Goal: Obtain resource: Download file/media

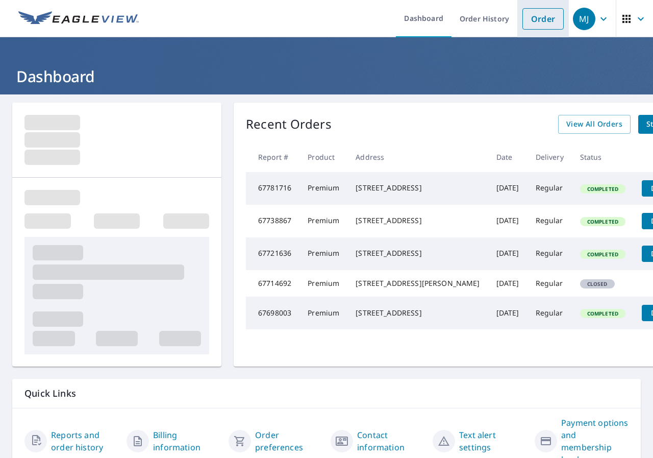
click at [543, 15] on link "Order" at bounding box center [542, 18] width 41 height 21
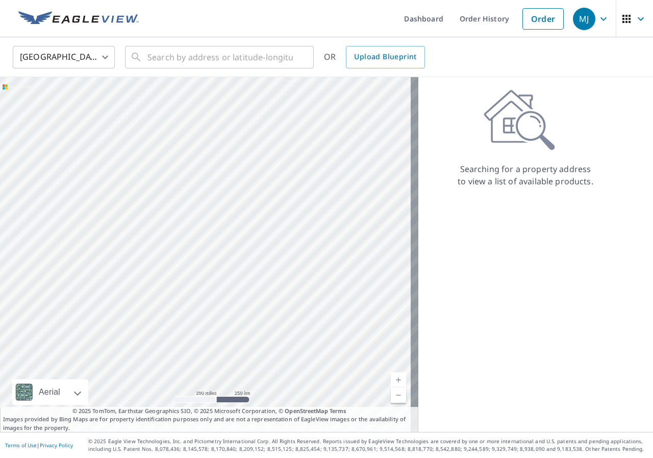
click at [192, 71] on div "United States US ​ ​ OR Upload Blueprint" at bounding box center [326, 57] width 653 height 40
click at [188, 58] on input "text" at bounding box center [219, 57] width 145 height 29
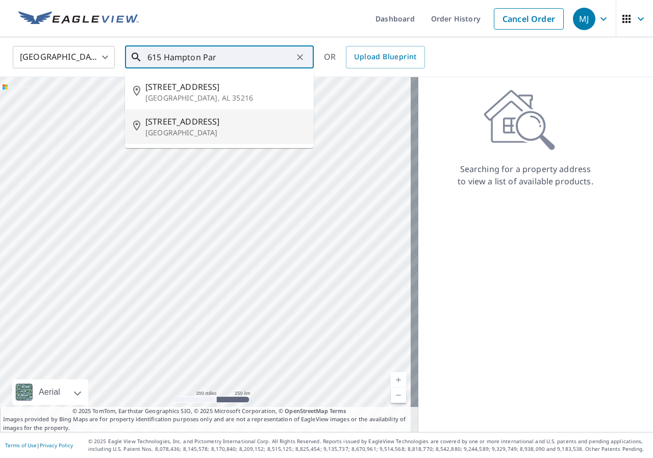
click at [207, 129] on p "Capitol Heights, MD 20743" at bounding box center [225, 133] width 160 height 10
type input "615 Hampton Park Blvd Capitol Heights, MD 20743"
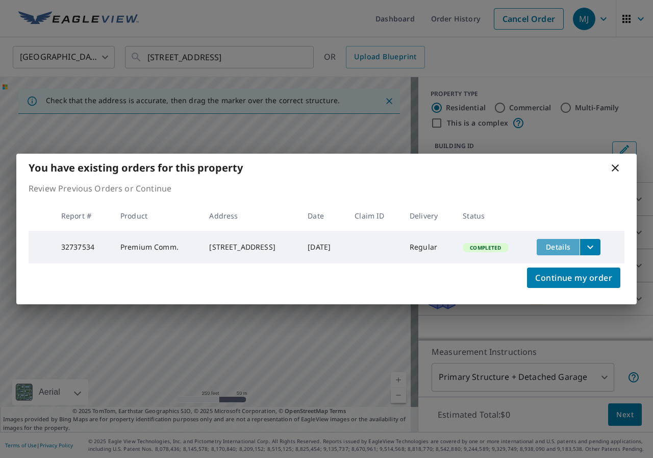
click at [563, 244] on span "Details" at bounding box center [558, 247] width 31 height 10
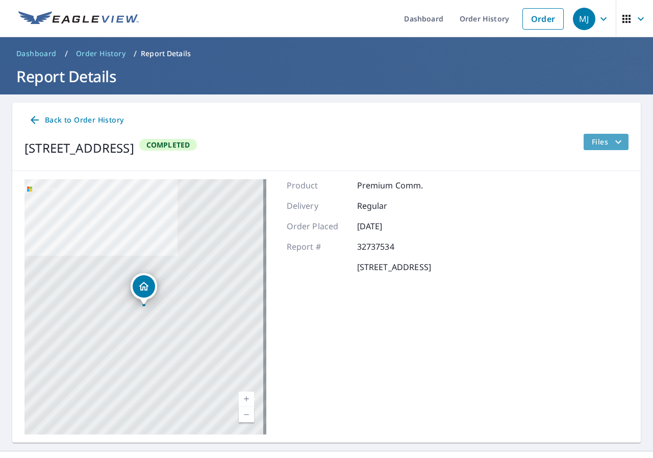
click at [597, 145] on span "Files" at bounding box center [608, 142] width 33 height 12
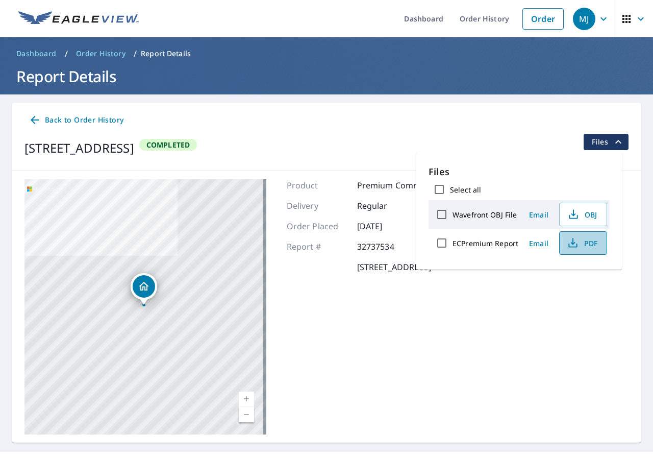
drag, startPoint x: 595, startPoint y: 239, endPoint x: 594, endPoint y: 253, distance: 13.8
click at [594, 258] on div "Files Select all Wavefront OBJ File Email OBJ ECPremium Report Email PDF" at bounding box center [519, 211] width 206 height 117
click at [592, 246] on span "PDF" at bounding box center [582, 243] width 33 height 12
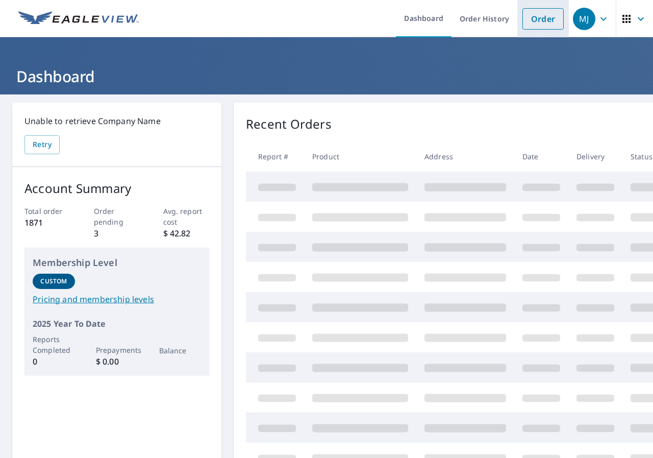
click at [540, 21] on link "Order" at bounding box center [542, 18] width 41 height 21
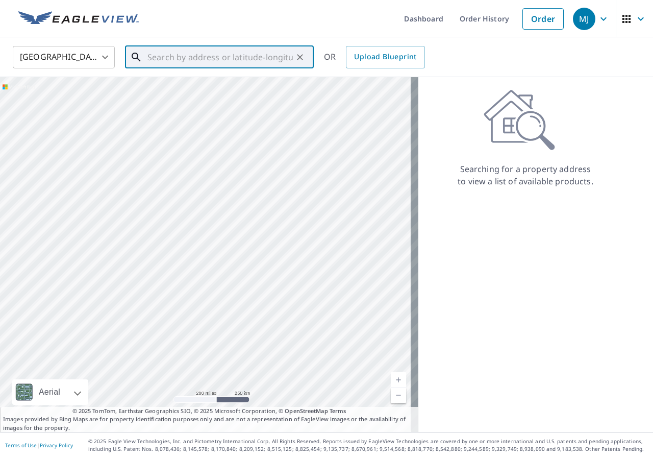
click at [197, 56] on input "text" at bounding box center [219, 57] width 145 height 29
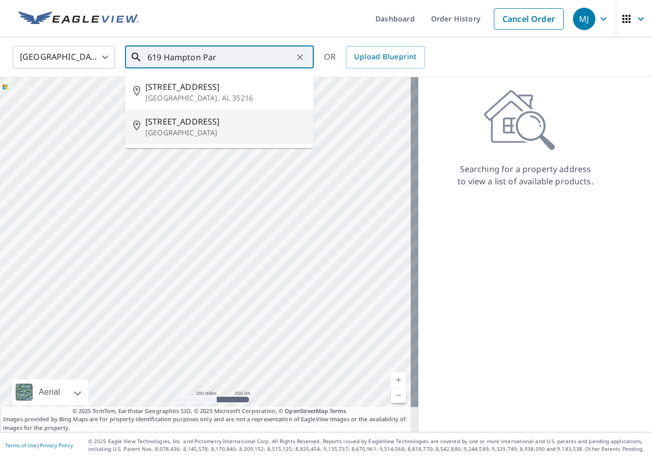
drag, startPoint x: 201, startPoint y: 134, endPoint x: 200, endPoint y: 155, distance: 20.9
click at [200, 155] on div "United States US ​ 619 Hampton Par ​ 619 Hampton Park Dr Birmingham, AL 35216 6…" at bounding box center [326, 234] width 653 height 394
click at [179, 119] on span "619 Hampton Park Blvd" at bounding box center [225, 121] width 160 height 12
type input "619 Hampton Park Blvd Capitol Heights, MD 20743"
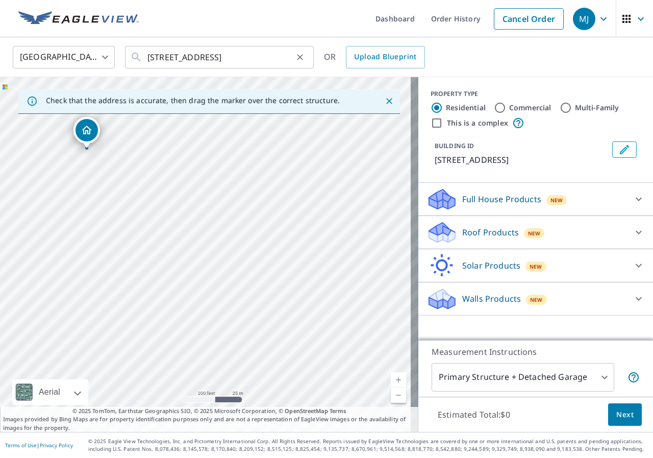
click at [300, 57] on icon "Clear" at bounding box center [300, 57] width 10 height 10
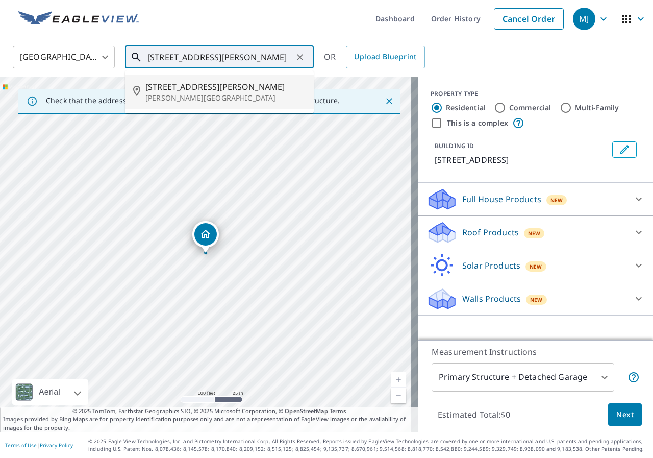
click at [170, 86] on span "550 Crain Hwy N" at bounding box center [225, 87] width 160 height 12
type input "550 Crain Hwy N Glen Burnie, MD 21061"
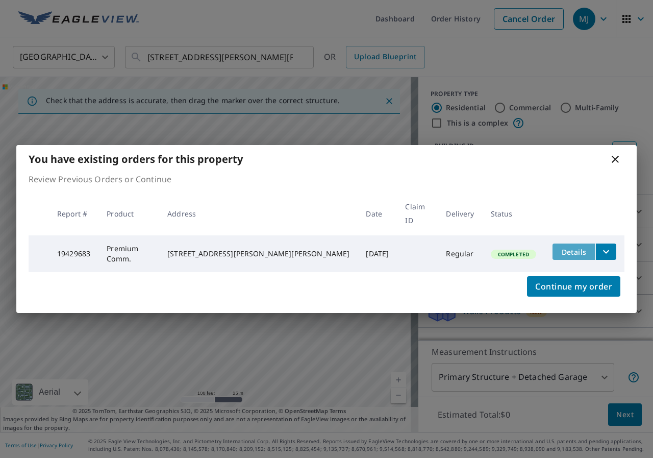
click at [565, 251] on button "Details" at bounding box center [573, 251] width 43 height 16
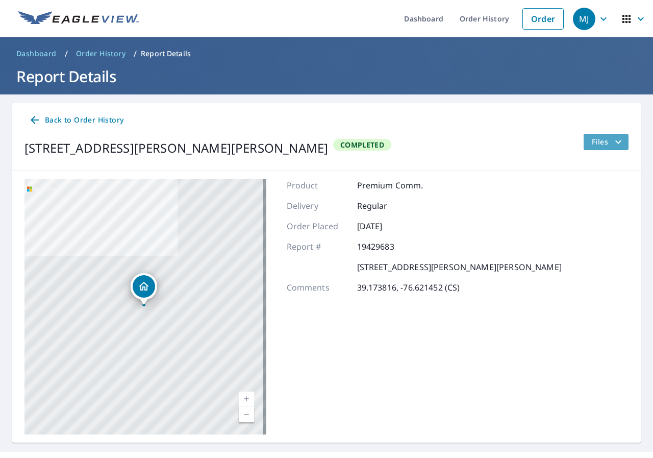
click at [599, 141] on span "Files" at bounding box center [608, 142] width 33 height 12
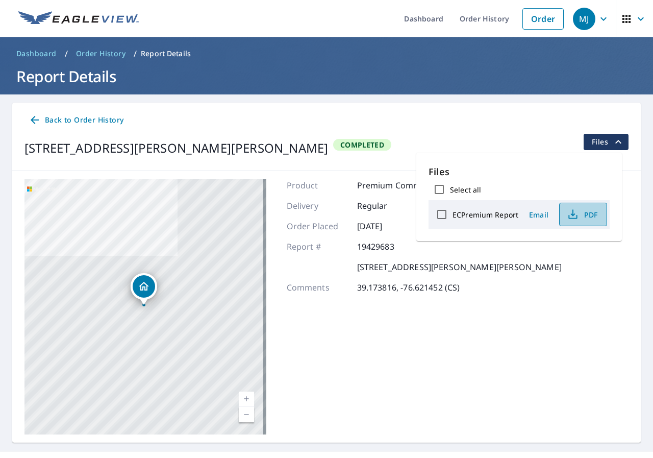
click at [579, 216] on span "PDF" at bounding box center [582, 214] width 33 height 12
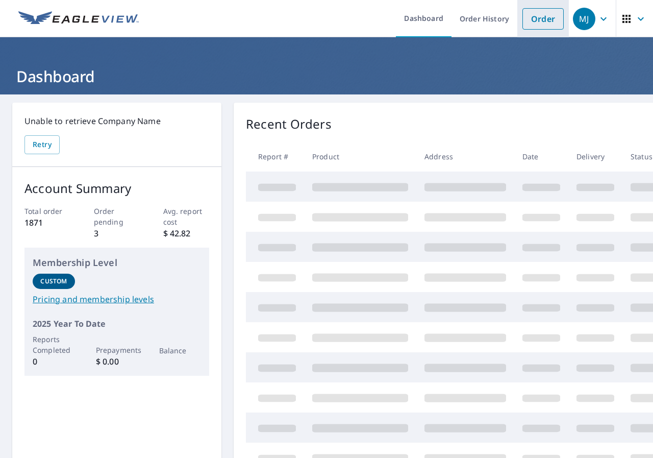
click at [538, 19] on link "Order" at bounding box center [542, 18] width 41 height 21
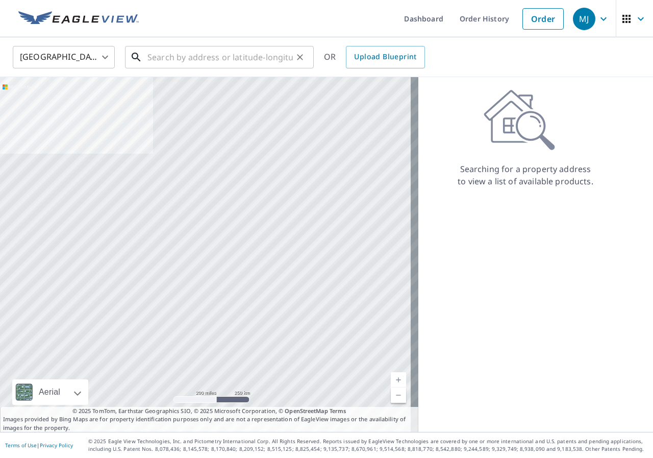
click at [236, 57] on input "text" at bounding box center [219, 57] width 145 height 29
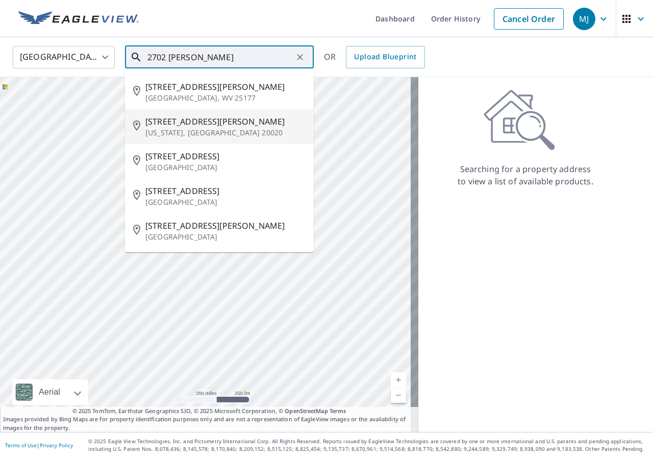
click at [192, 124] on span "2702 Knox St SE" at bounding box center [225, 121] width 160 height 12
type input "2702 Knox St SE Washington, DC 20020"
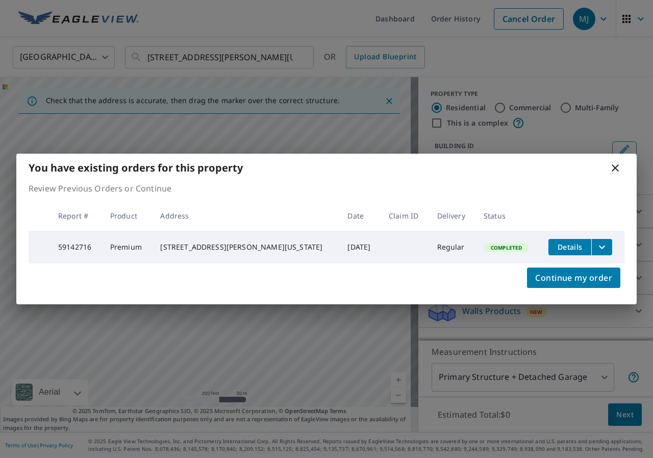
click at [565, 244] on span "Details" at bounding box center [569, 247] width 31 height 10
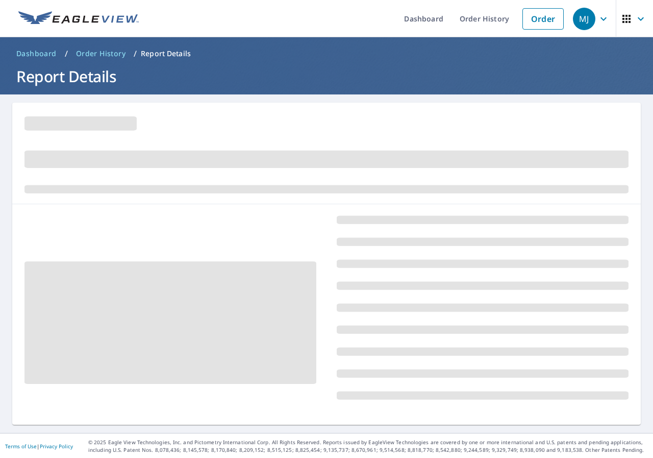
click at [292, 407] on div at bounding box center [170, 314] width 292 height 204
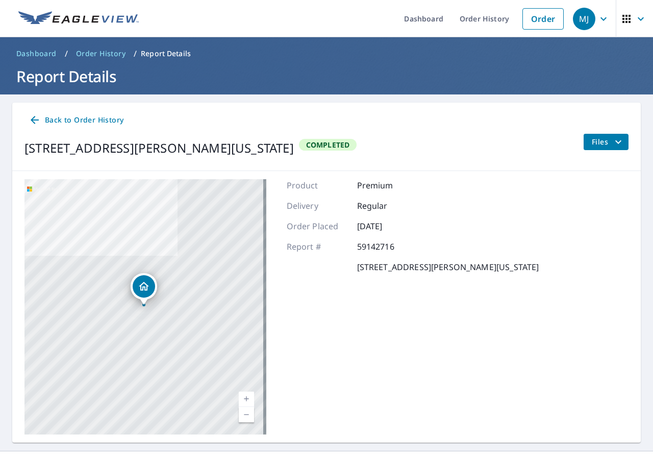
click at [592, 144] on span "Files" at bounding box center [608, 142] width 33 height 12
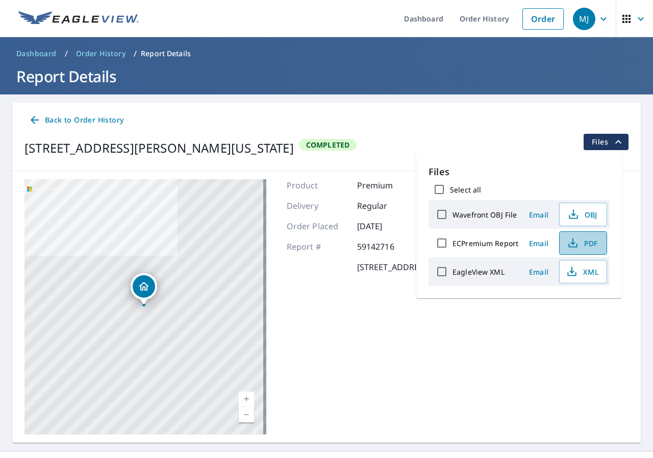
click at [589, 237] on span "PDF" at bounding box center [582, 243] width 33 height 12
